Goal: Information Seeking & Learning: Learn about a topic

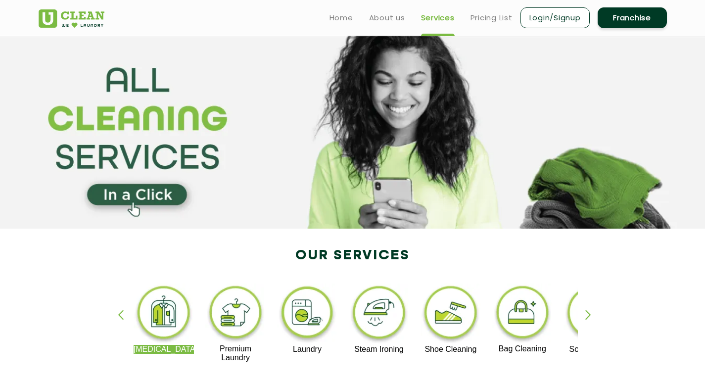
scroll to position [775, 0]
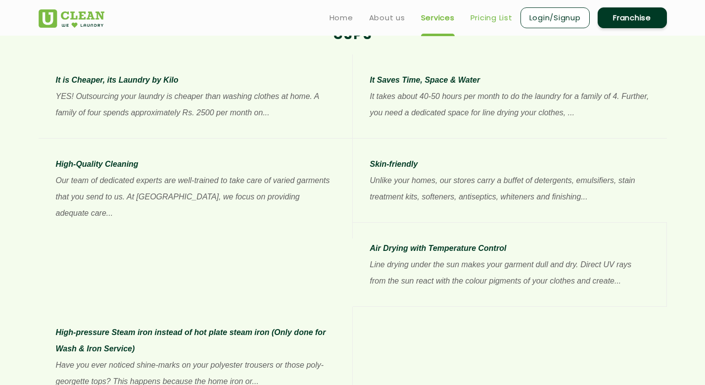
click at [481, 18] on link "Pricing List" at bounding box center [491, 18] width 42 height 12
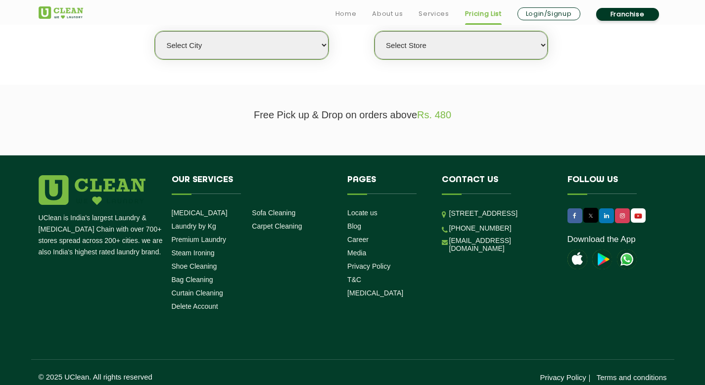
scroll to position [281, 0]
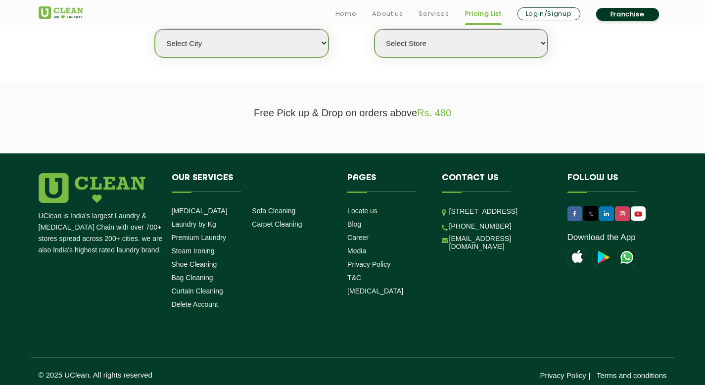
click at [308, 43] on select "Select city [GEOGRAPHIC_DATA] [GEOGRAPHIC_DATA] [GEOGRAPHIC_DATA] [GEOGRAPHIC_D…" at bounding box center [241, 43] width 173 height 28
select select "16"
click at [155, 29] on select "Select city [GEOGRAPHIC_DATA] [GEOGRAPHIC_DATA] [GEOGRAPHIC_DATA] [GEOGRAPHIC_D…" at bounding box center [241, 43] width 173 height 28
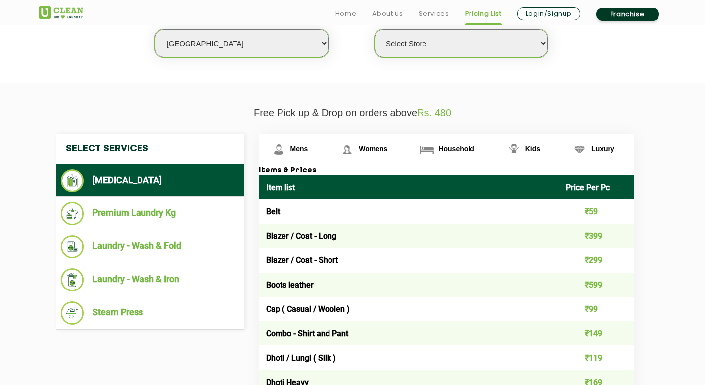
click at [437, 44] on select "Select Store UClean Powai UClean Deonar UClean LBS Marg UClean Chembur UClean W…" at bounding box center [460, 43] width 173 height 28
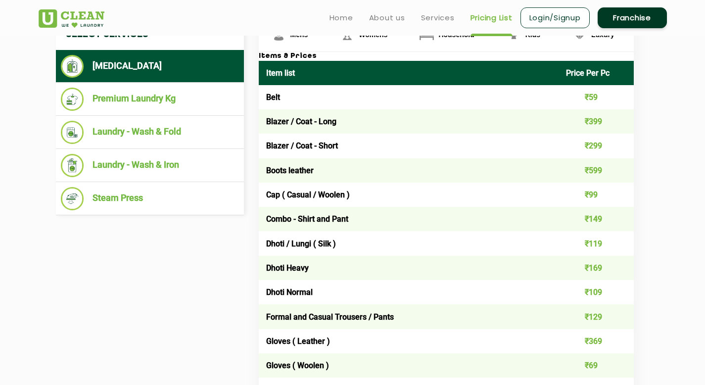
scroll to position [391, 0]
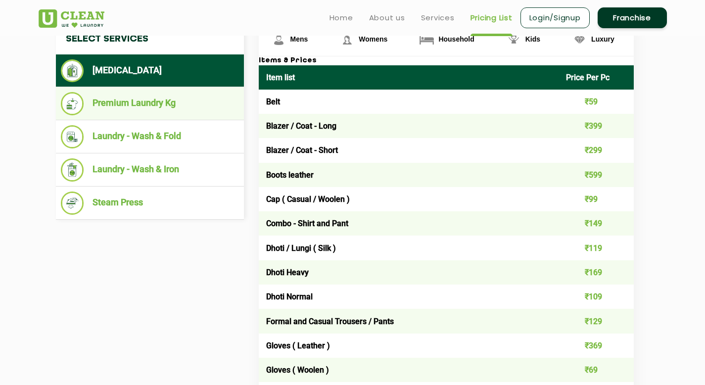
click at [139, 107] on li "Premium Laundry Kg" at bounding box center [150, 103] width 178 height 23
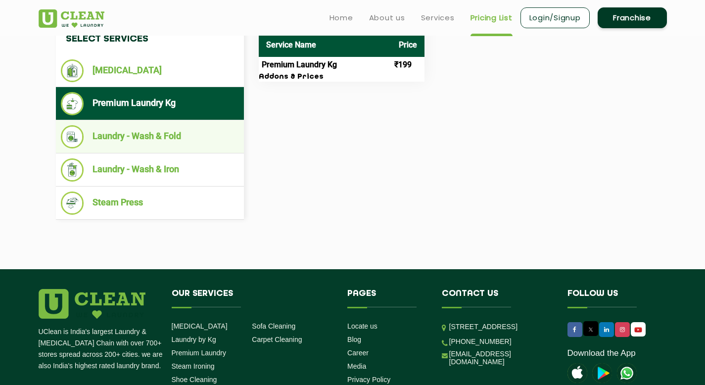
click at [141, 133] on li "Laundry - Wash & Fold" at bounding box center [150, 136] width 178 height 23
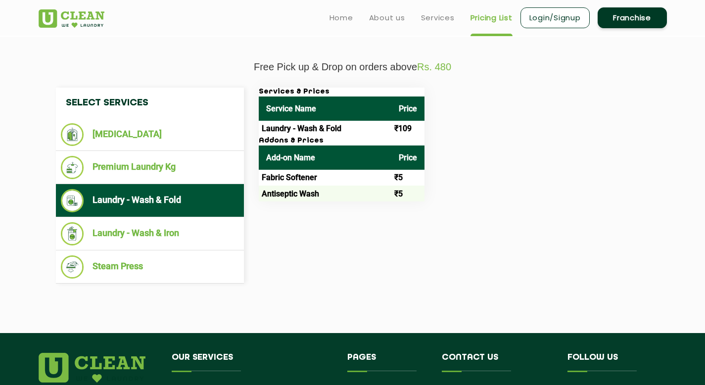
scroll to position [205, 0]
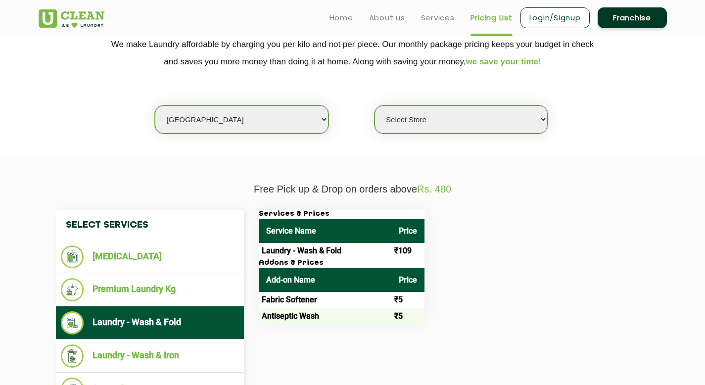
click at [437, 124] on select "Select Store UClean Powai UClean Deonar UClean LBS Marg UClean Chembur UClean W…" at bounding box center [460, 119] width 173 height 28
select select "390"
click at [374, 105] on select "Select Store UClean Powai UClean Deonar UClean LBS Marg UClean Chembur UClean W…" at bounding box center [460, 119] width 173 height 28
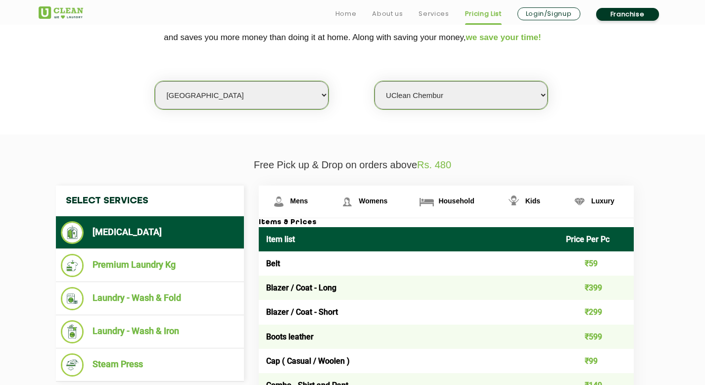
scroll to position [234, 0]
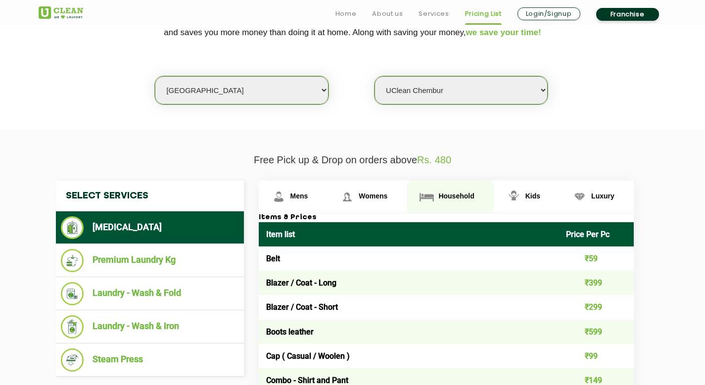
click at [437, 198] on link "Household" at bounding box center [450, 197] width 87 height 32
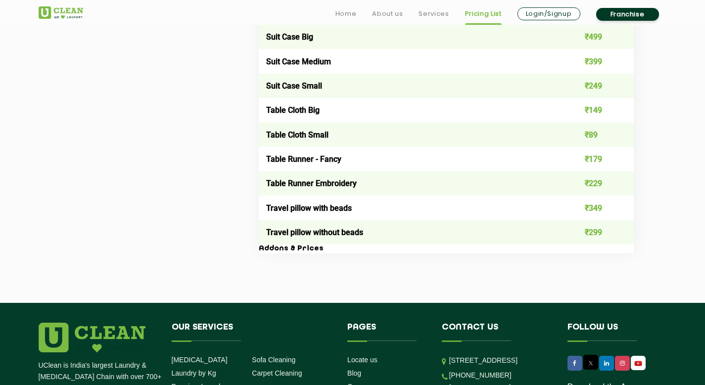
scroll to position [1749, 0]
